Goal: Transaction & Acquisition: Purchase product/service

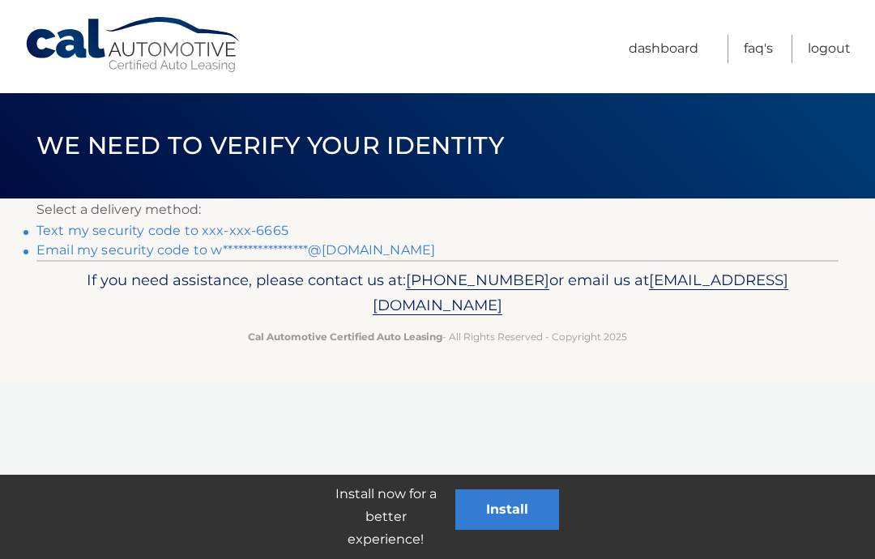
click at [271, 231] on link "Text my security code to xxx-xxx-6665" at bounding box center [162, 230] width 252 height 15
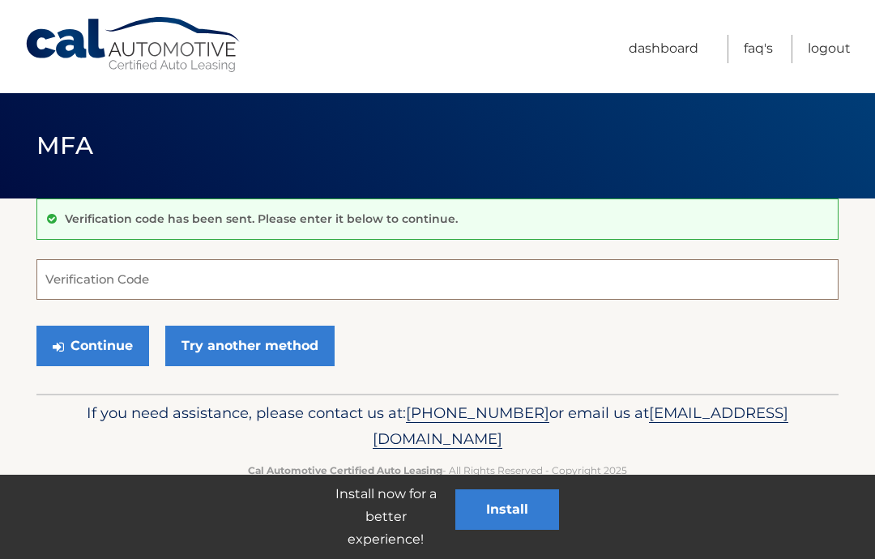
click at [549, 289] on input "Verification Code" at bounding box center [437, 279] width 802 height 41
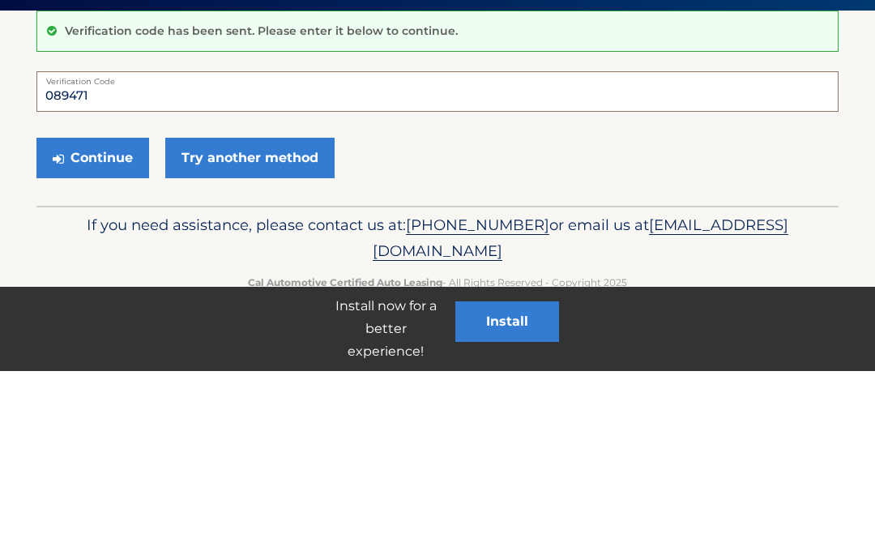
type input "089471"
click at [126, 326] on button "Continue" at bounding box center [92, 346] width 113 height 41
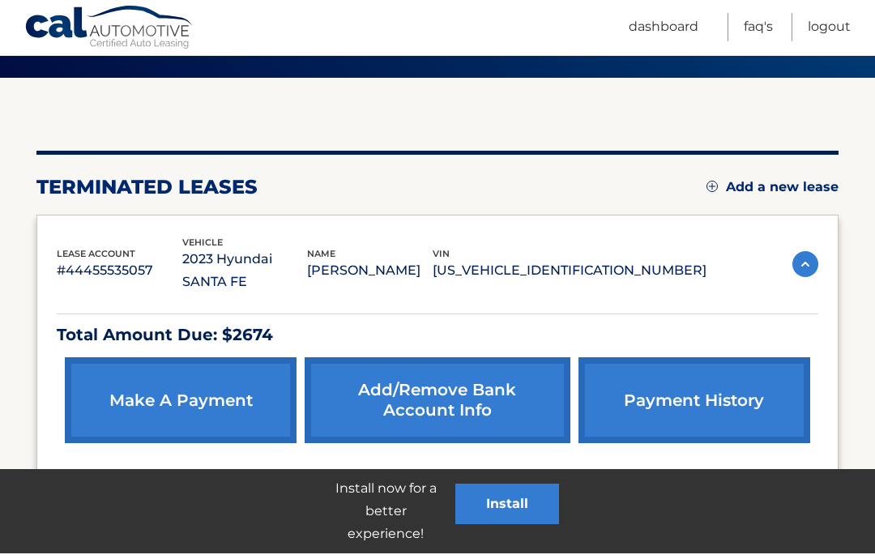
scroll to position [115, 0]
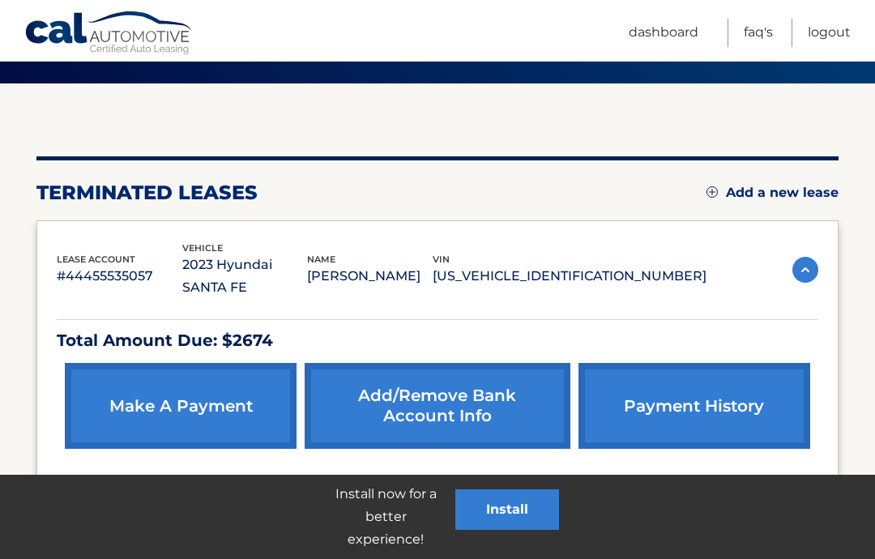
click at [240, 380] on link "make a payment" at bounding box center [181, 406] width 232 height 86
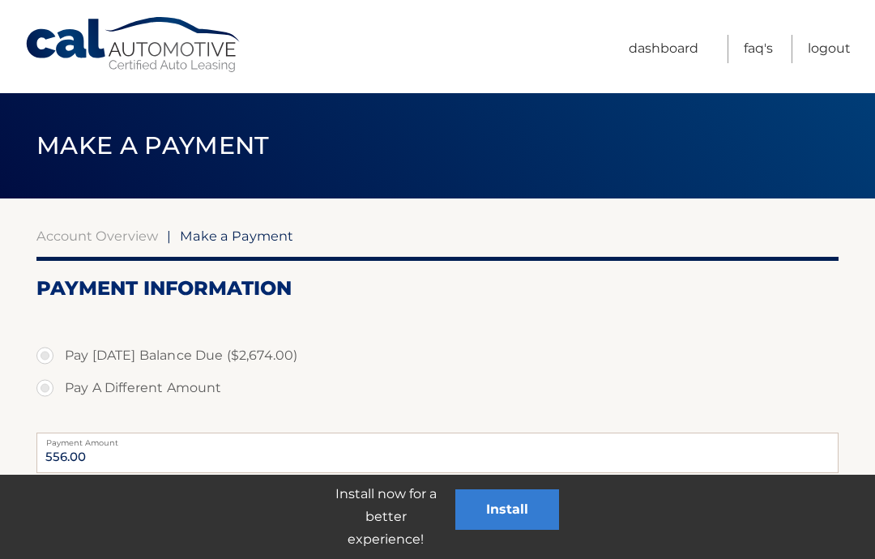
select select "NzcxNzdkOTItOGQxMy00MDFiLTk5MDMtNGU5NWU1OTg0ODI0"
click at [44, 354] on label "Pay Today's Balance Due ($2,674.00)" at bounding box center [437, 356] width 802 height 32
click at [44, 354] on input "Pay Today's Balance Due ($2,674.00)" at bounding box center [51, 353] width 16 height 26
radio input "true"
type input "2674.00"
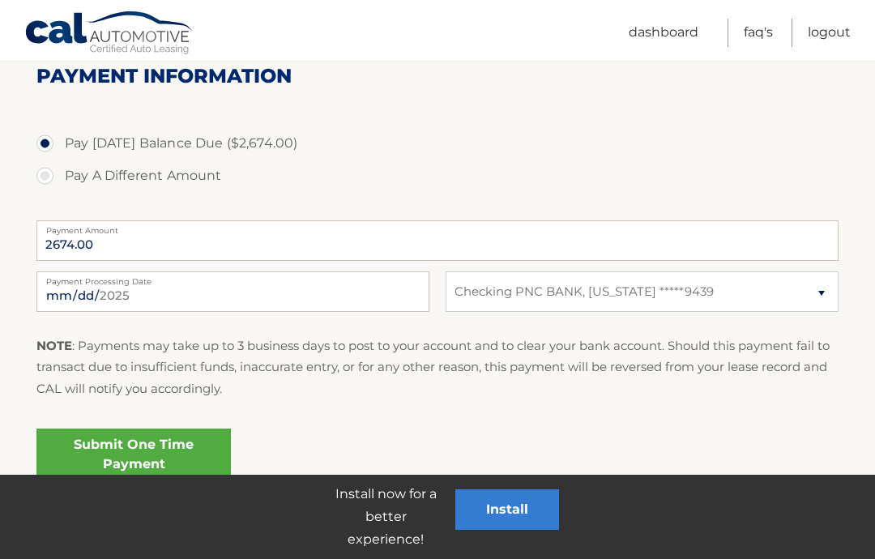
scroll to position [277, 0]
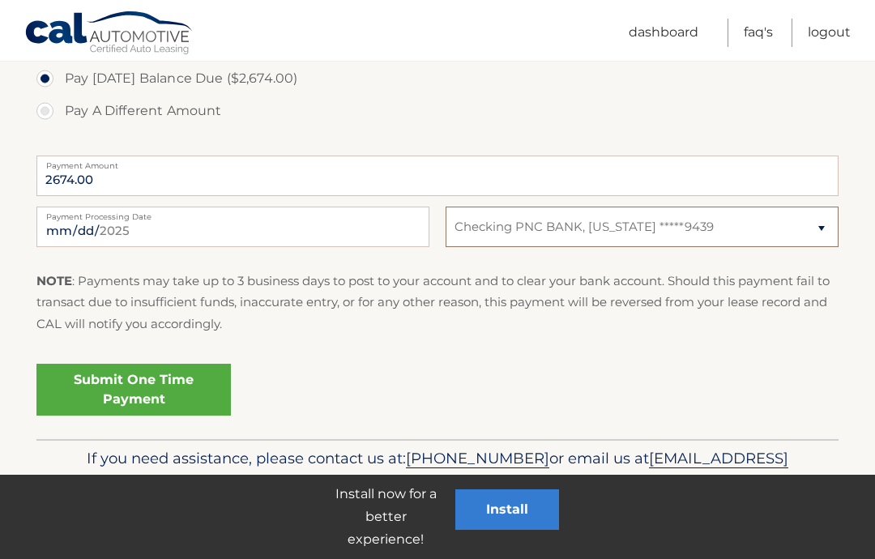
click at [812, 239] on select "Select Bank Account Checking PNC BANK, NEW JERSEY *****9439" at bounding box center [642, 227] width 393 height 41
select select
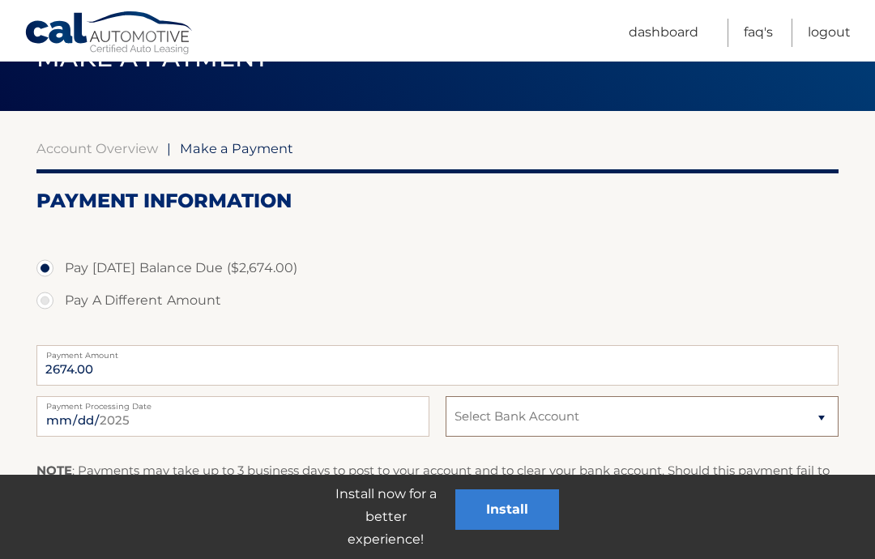
scroll to position [0, 0]
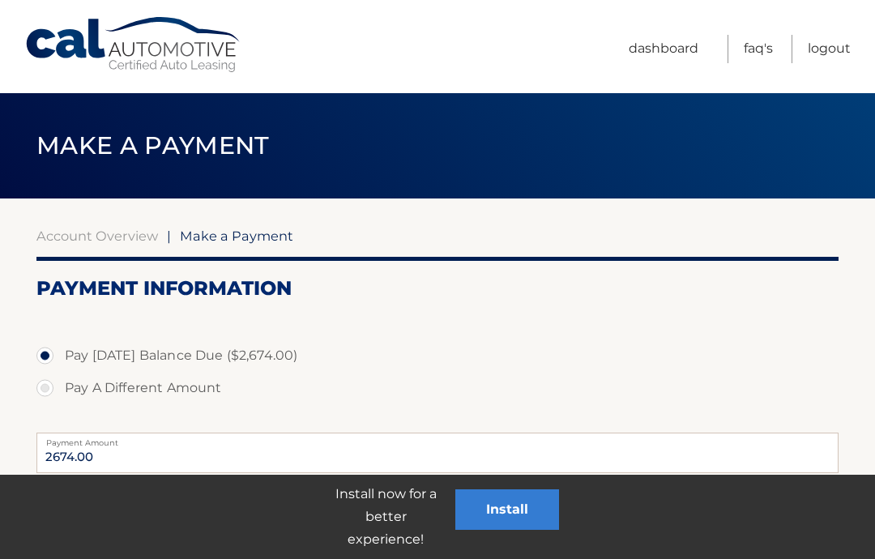
click at [672, 49] on link "Dashboard" at bounding box center [664, 49] width 70 height 28
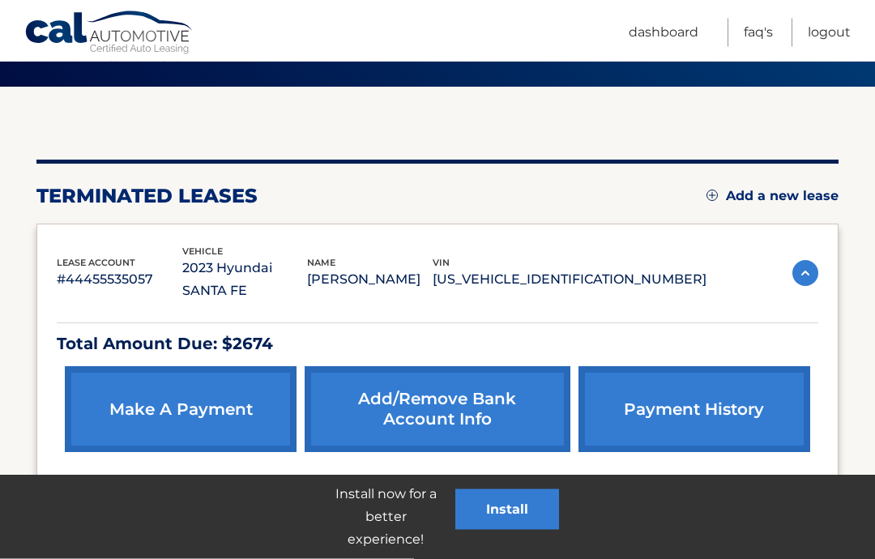
scroll to position [112, 0]
click at [453, 389] on link "Add/Remove bank account info" at bounding box center [437, 409] width 265 height 86
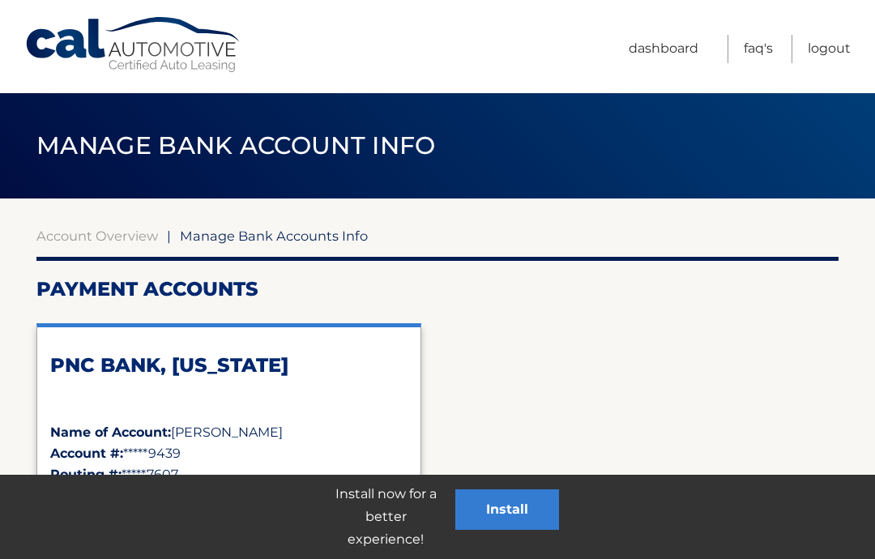
click at [692, 28] on ul "Dashboard FAQ's Logout" at bounding box center [740, 46] width 222 height 93
click at [841, 49] on link "Logout" at bounding box center [829, 49] width 43 height 28
